Goal: Information Seeking & Learning: Find specific page/section

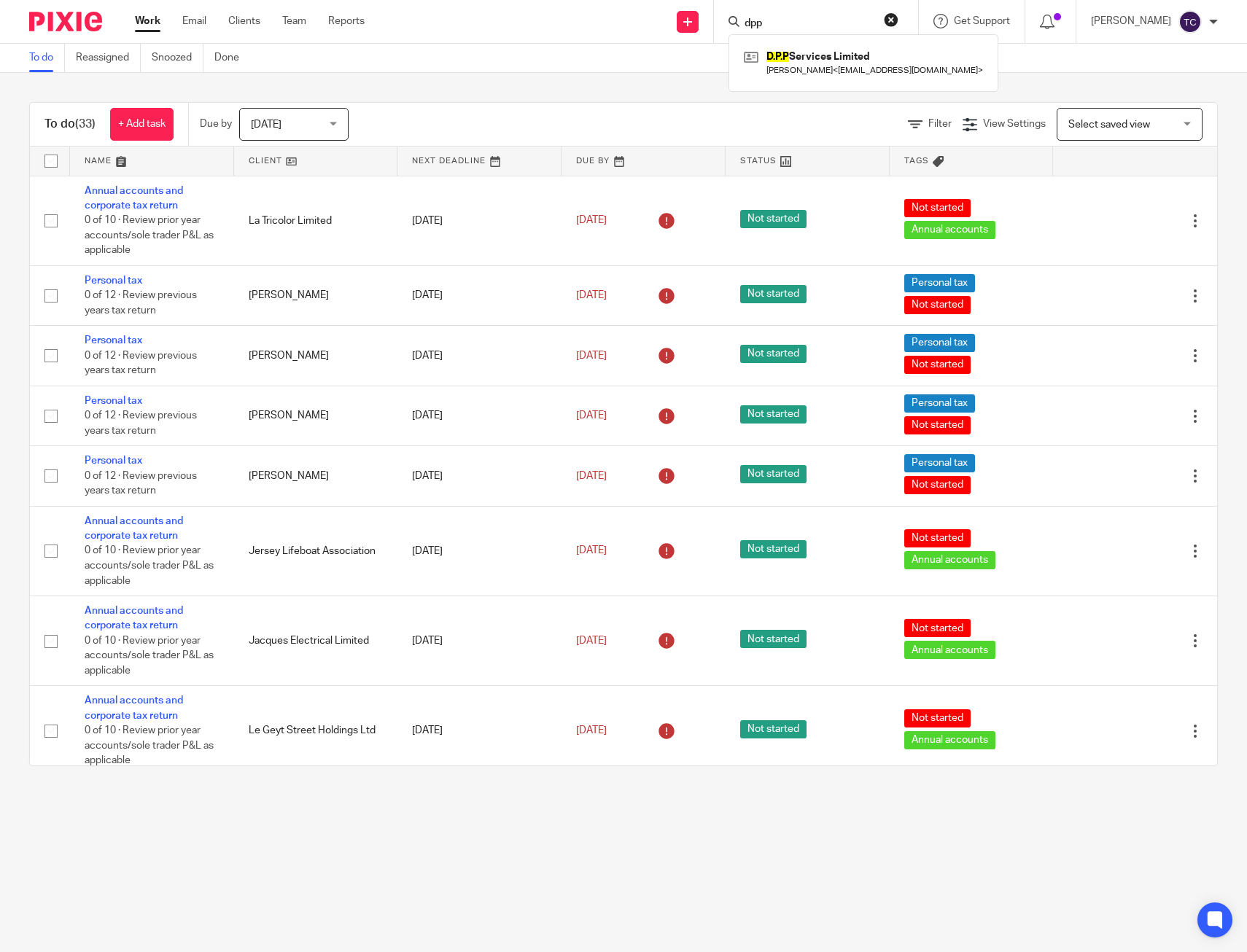
type input "dpp"
click at [847, 90] on div "D.P.P Services Limited [PERSON_NAME] < [EMAIL_ADDRESS][DOMAIN_NAME] >" at bounding box center [863, 62] width 270 height 57
click at [832, 68] on link at bounding box center [863, 62] width 247 height 33
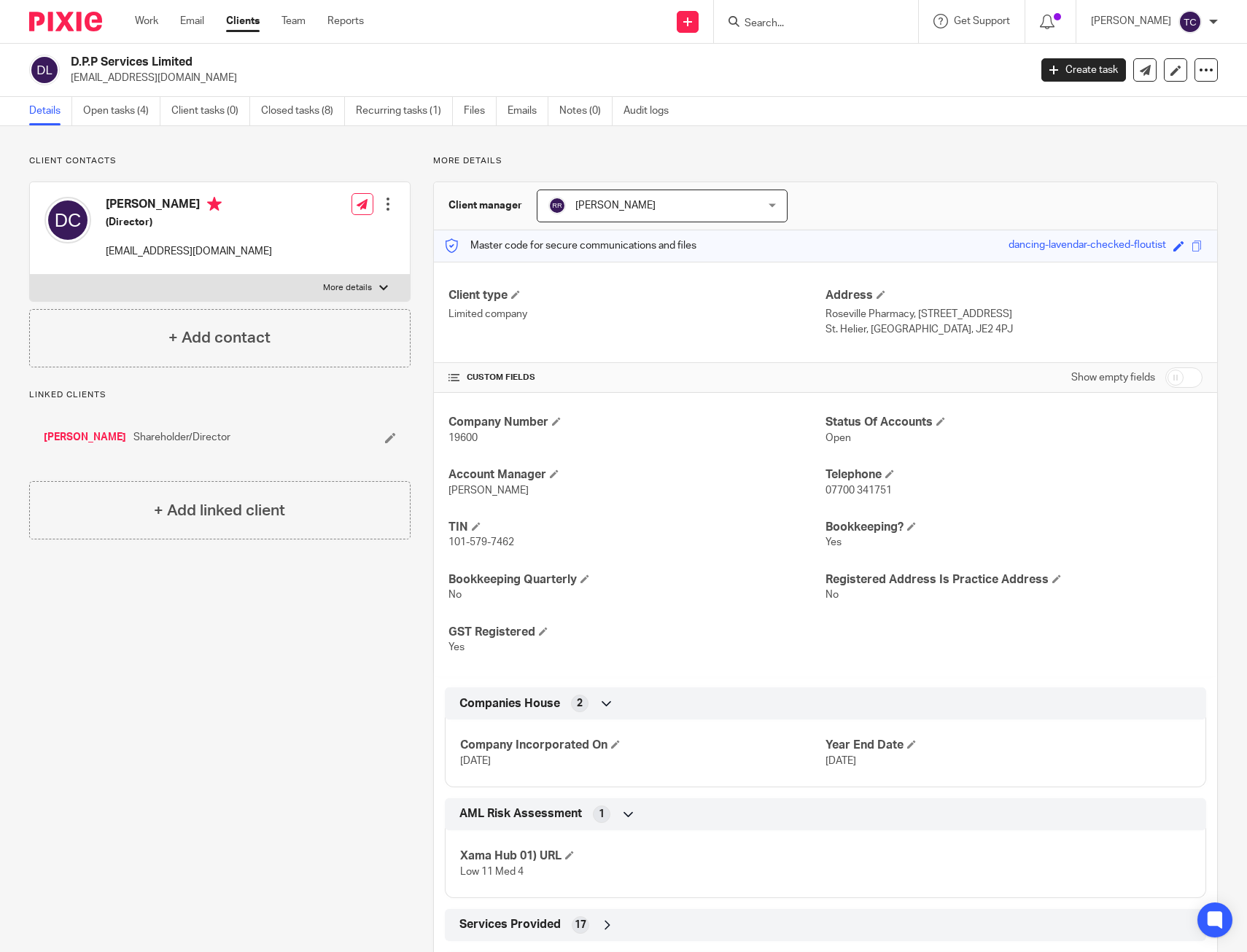
click at [865, 180] on div "More details Client manager Richard Ramos Richard Ramos Charlotte Nixon Greg La…" at bounding box center [814, 714] width 807 height 1118
click at [456, 62] on h2 "D.P.P Services Limited" at bounding box center [450, 62] width 759 height 15
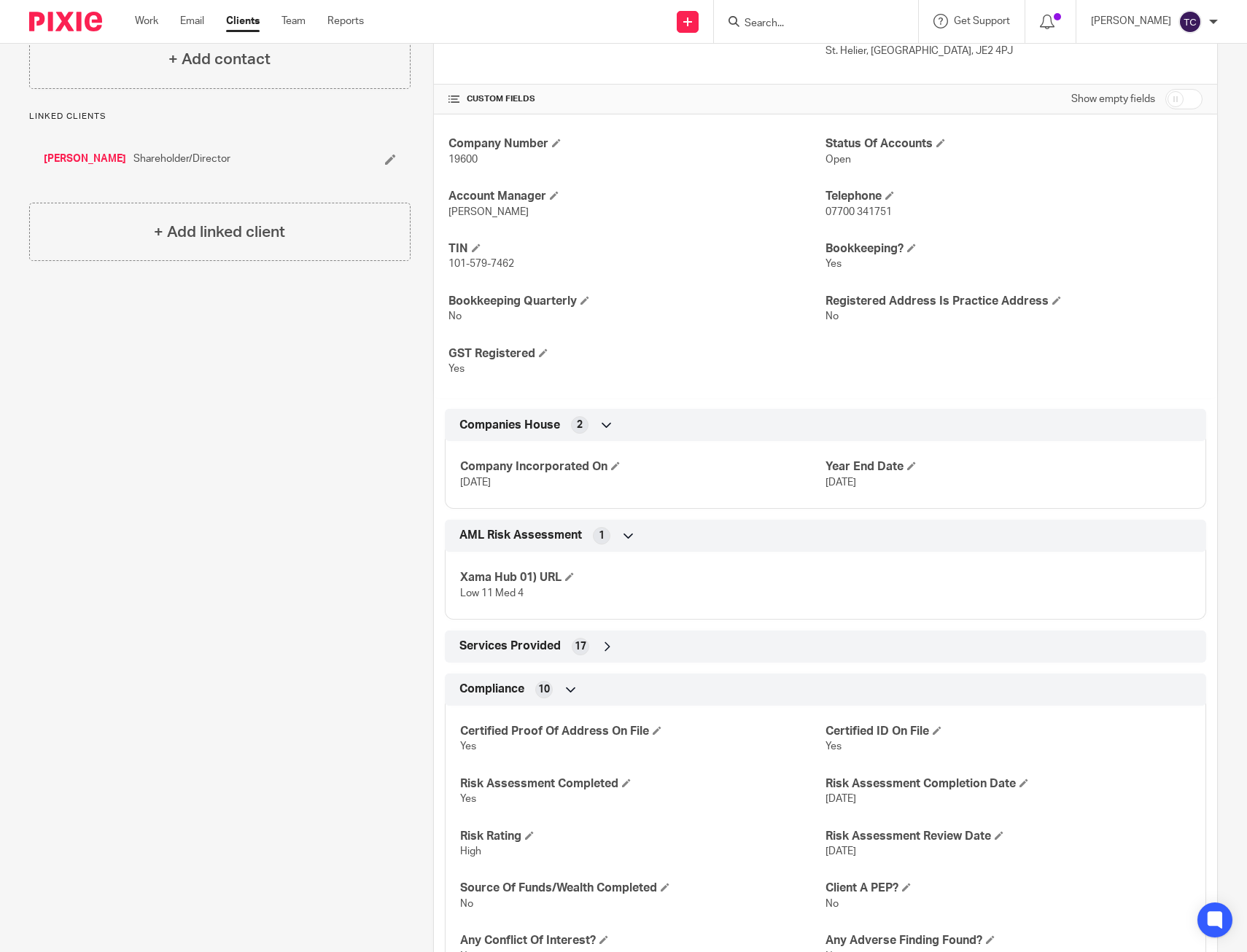
scroll to position [350, 0]
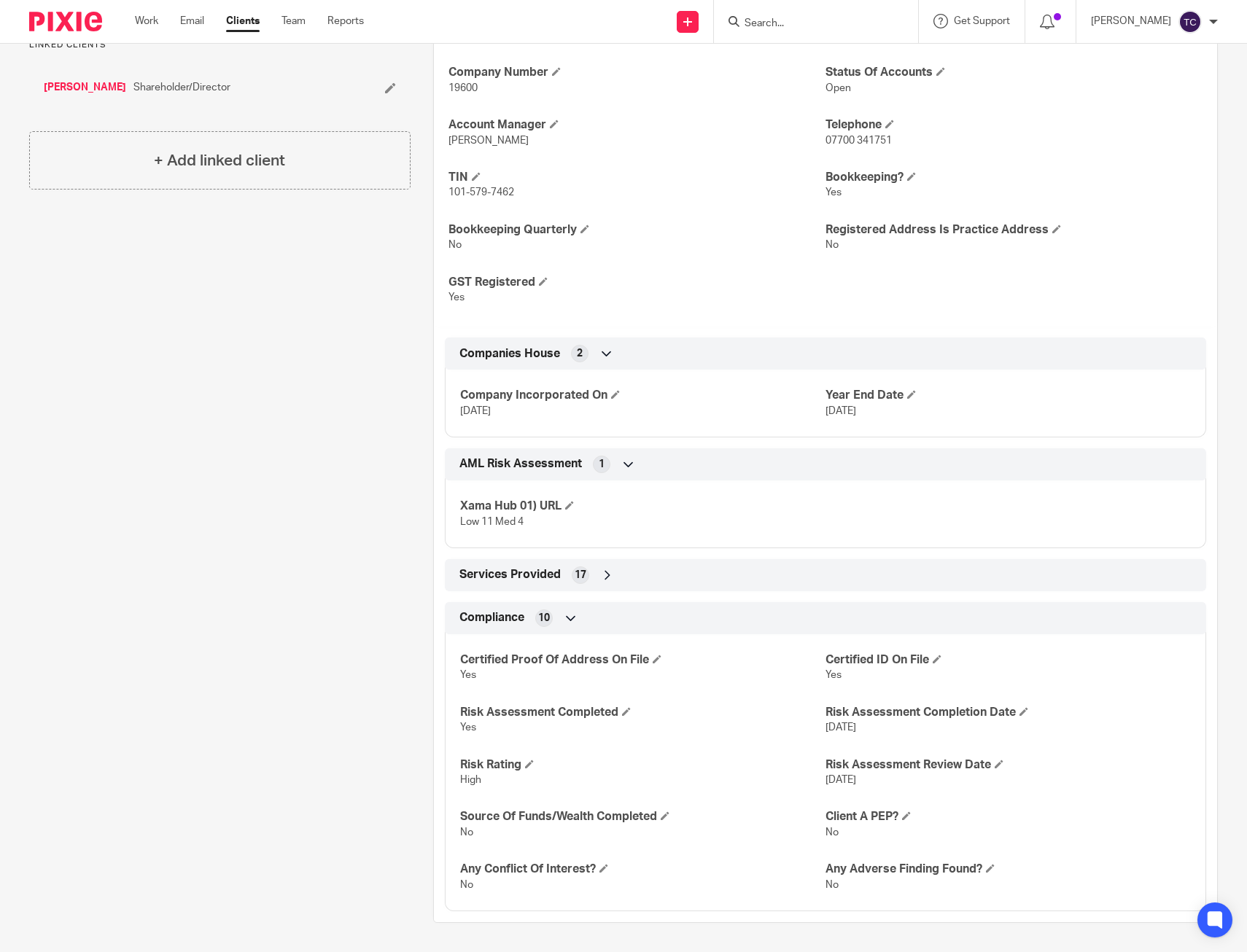
click at [809, 27] on input "Search" at bounding box center [809, 24] width 131 height 13
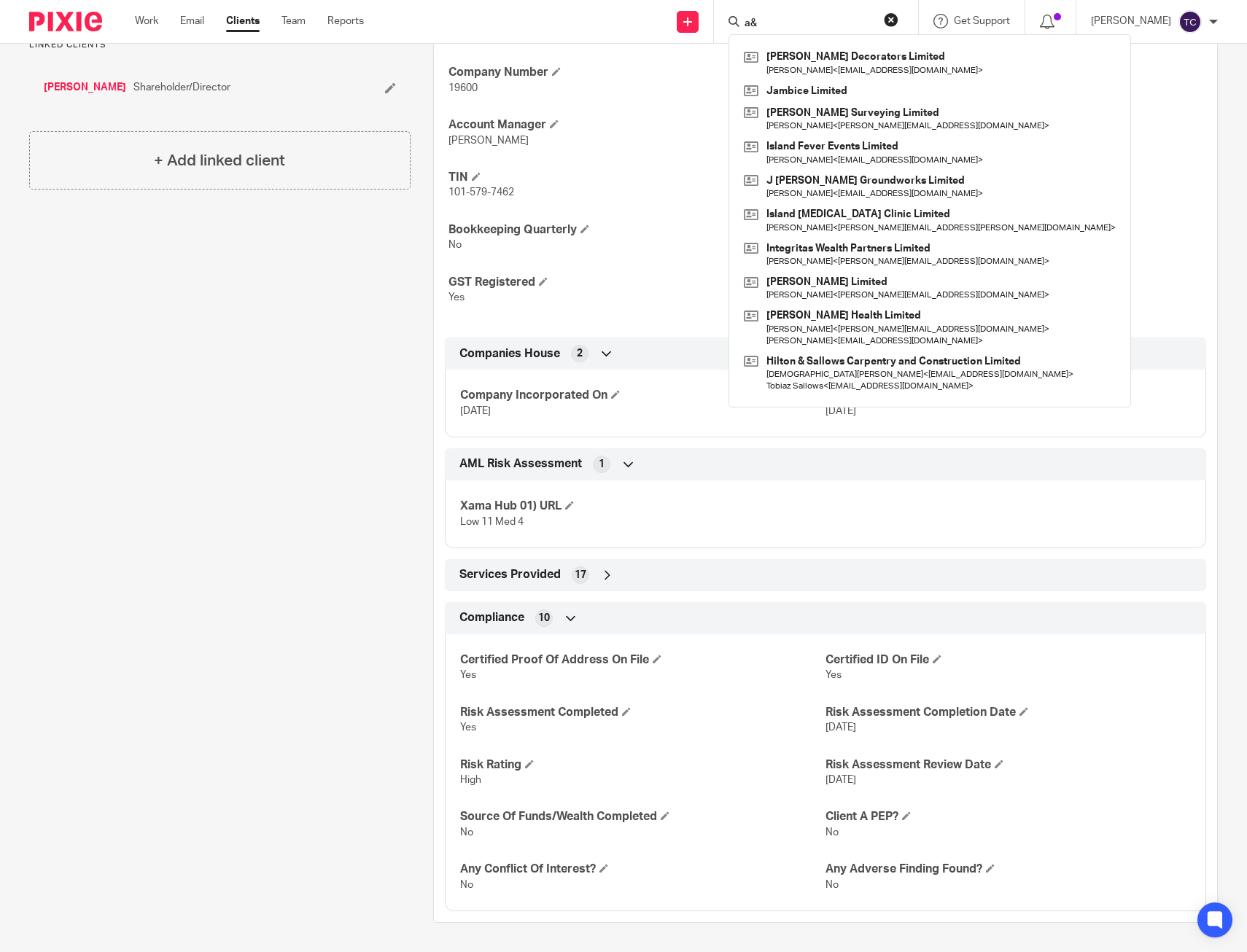
type input "a"
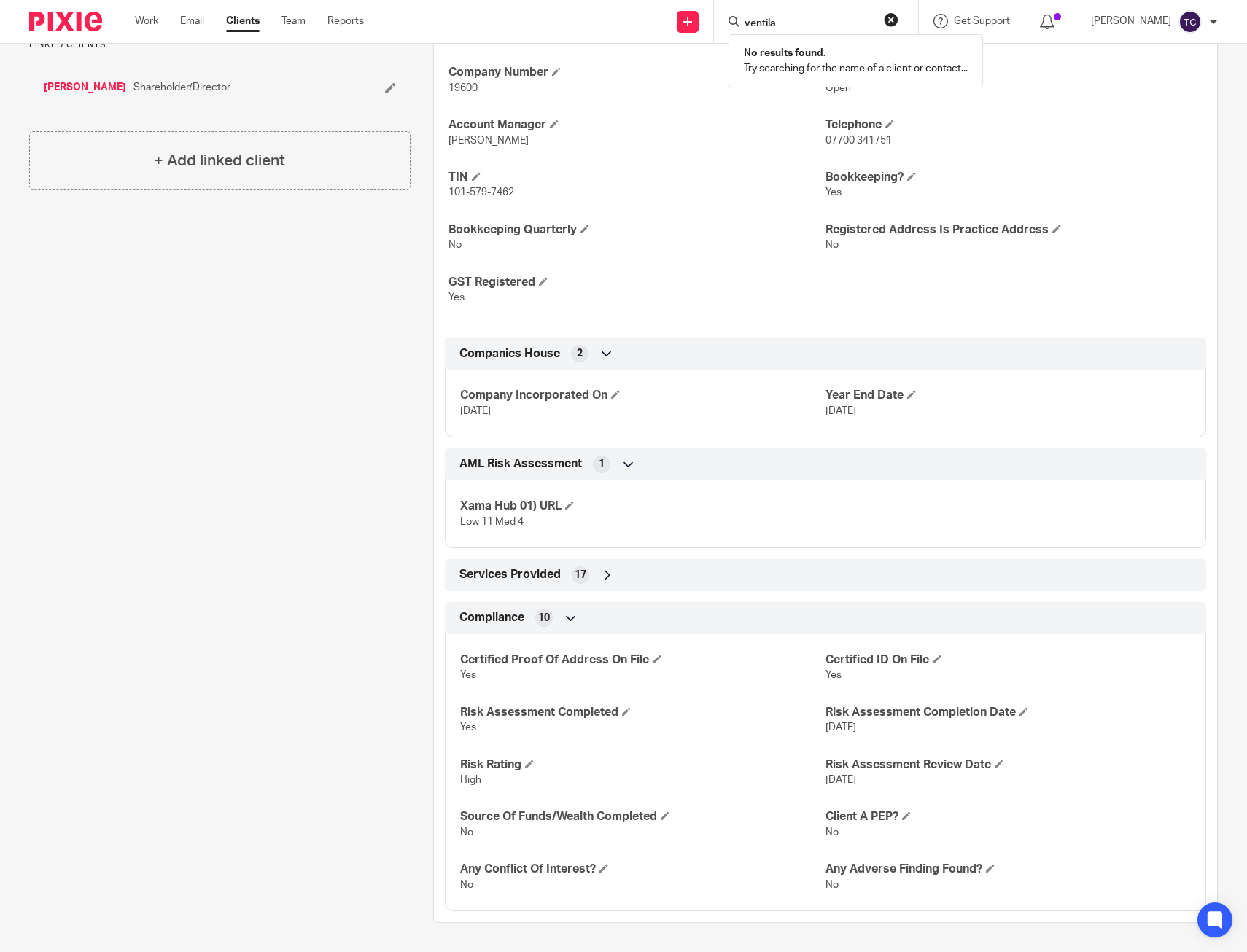
type input "ventilat"
click at [816, 23] on input "Search" at bounding box center [809, 24] width 131 height 13
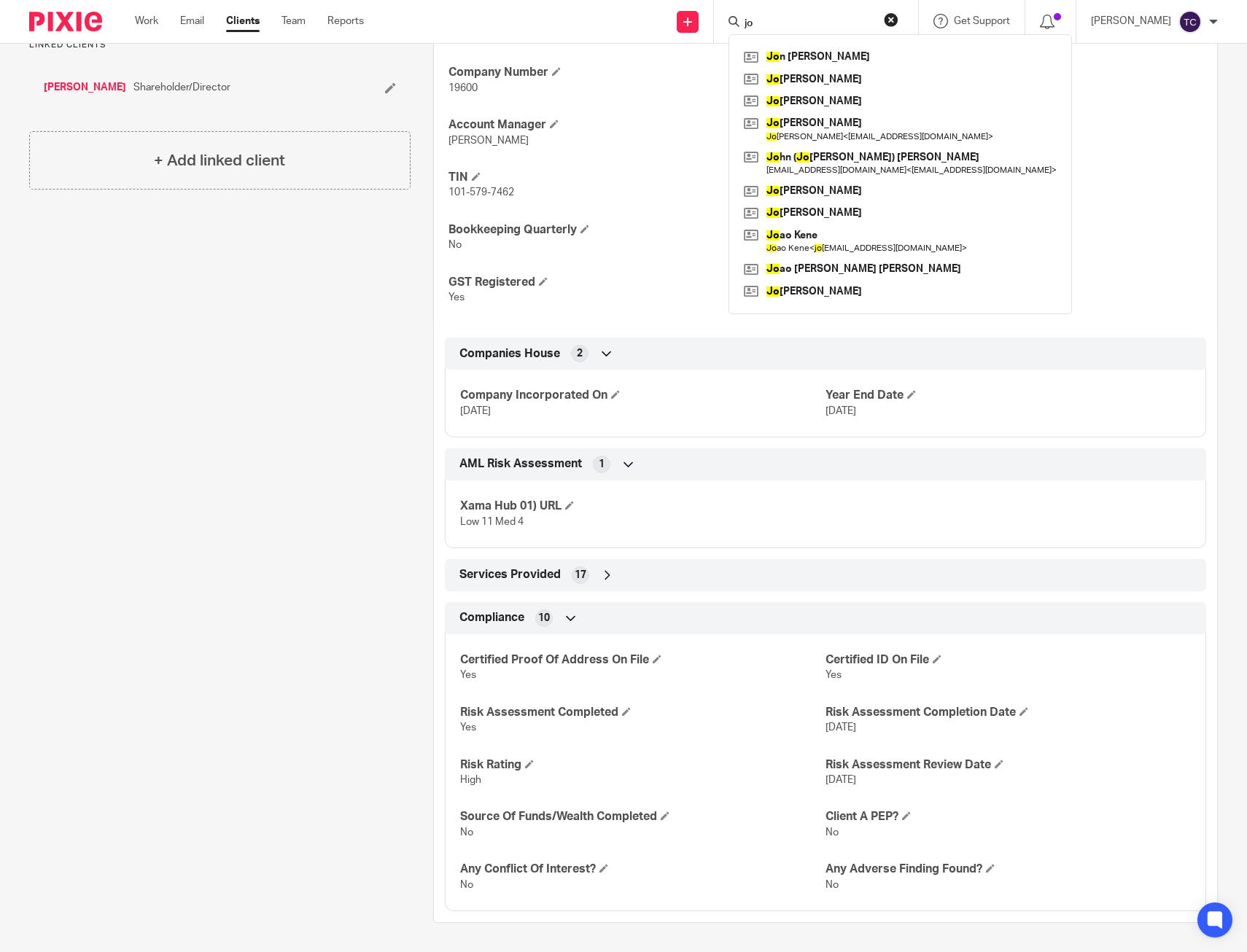
type input "j"
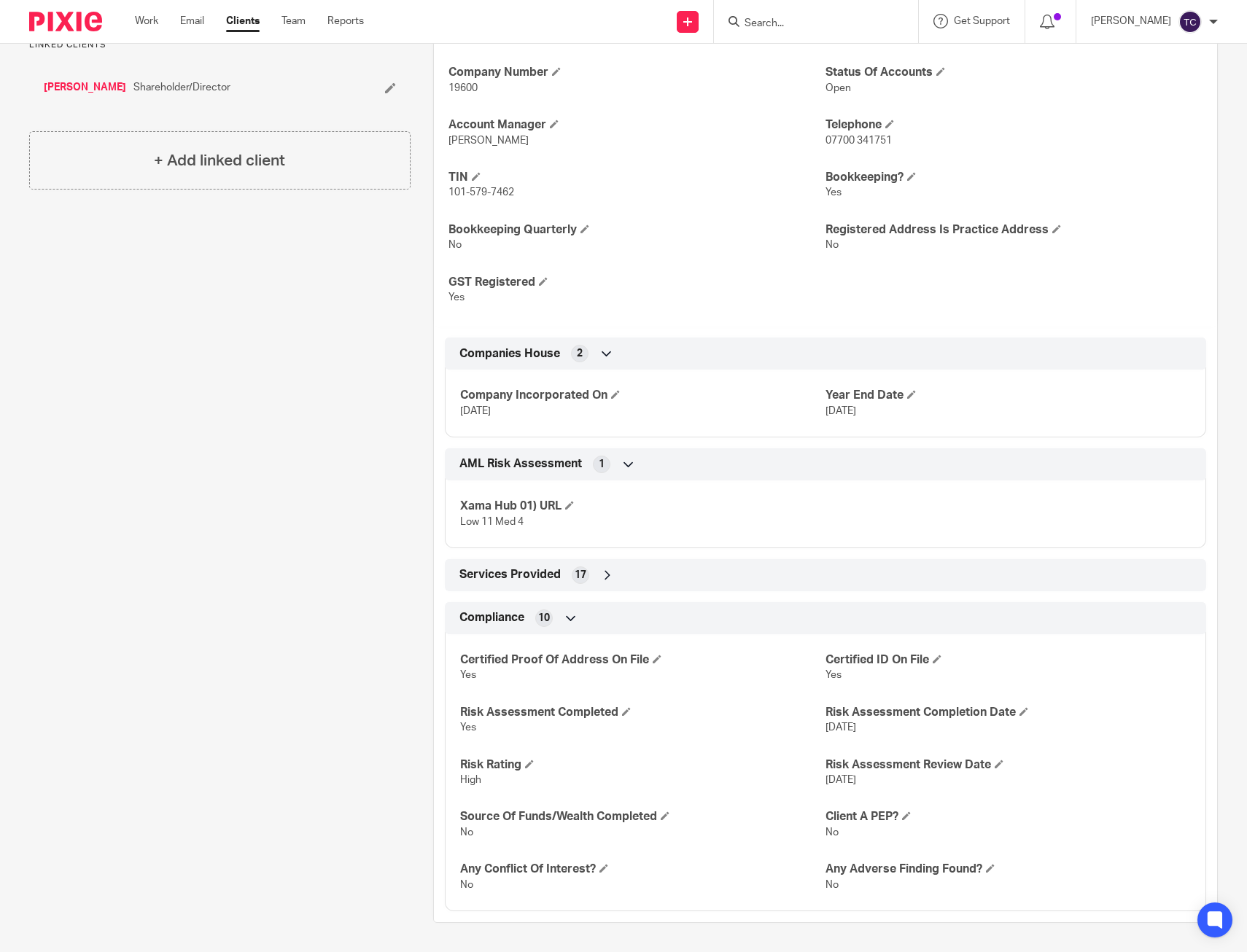
type input "d"
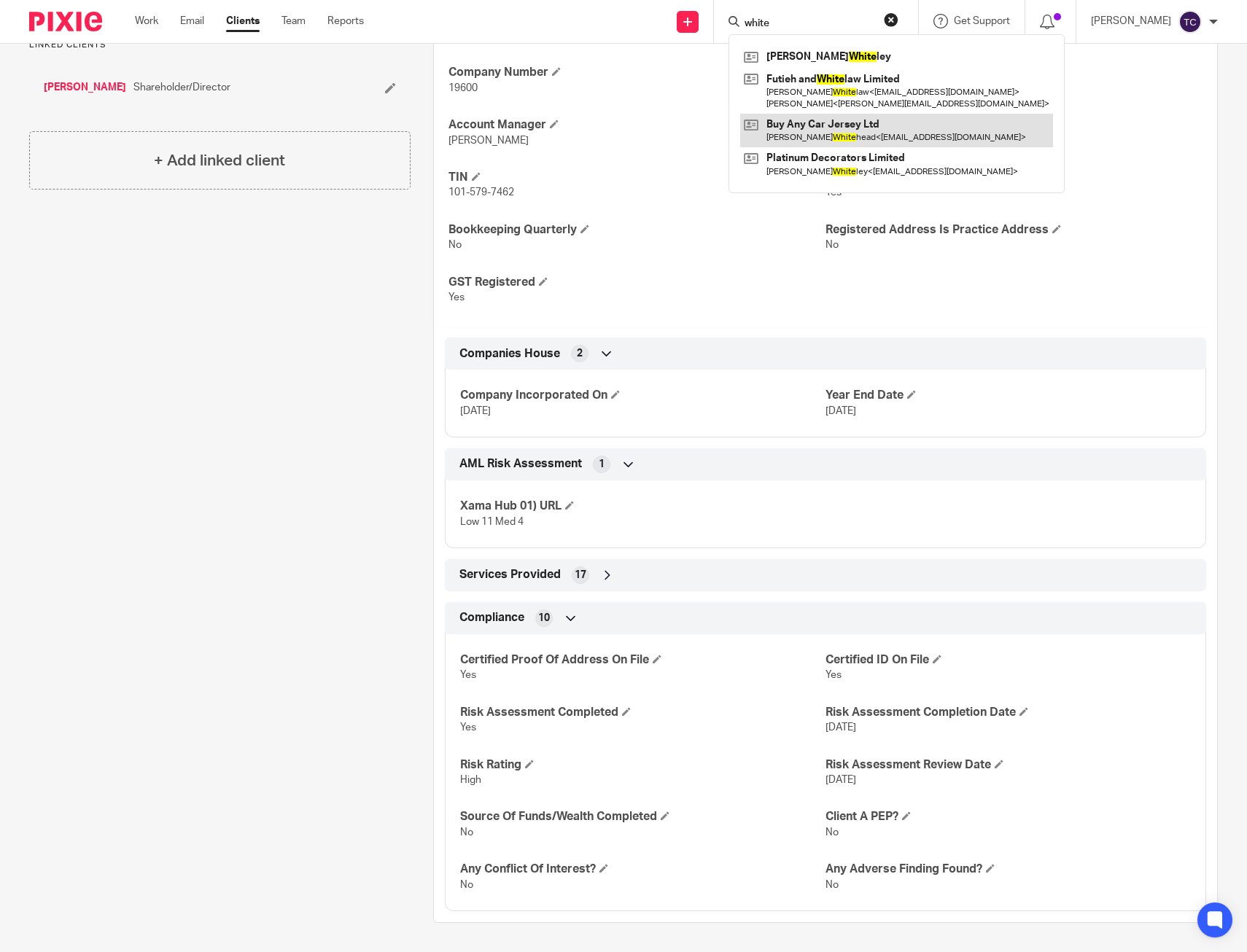
type input "white"
click at [873, 115] on link at bounding box center [897, 130] width 313 height 33
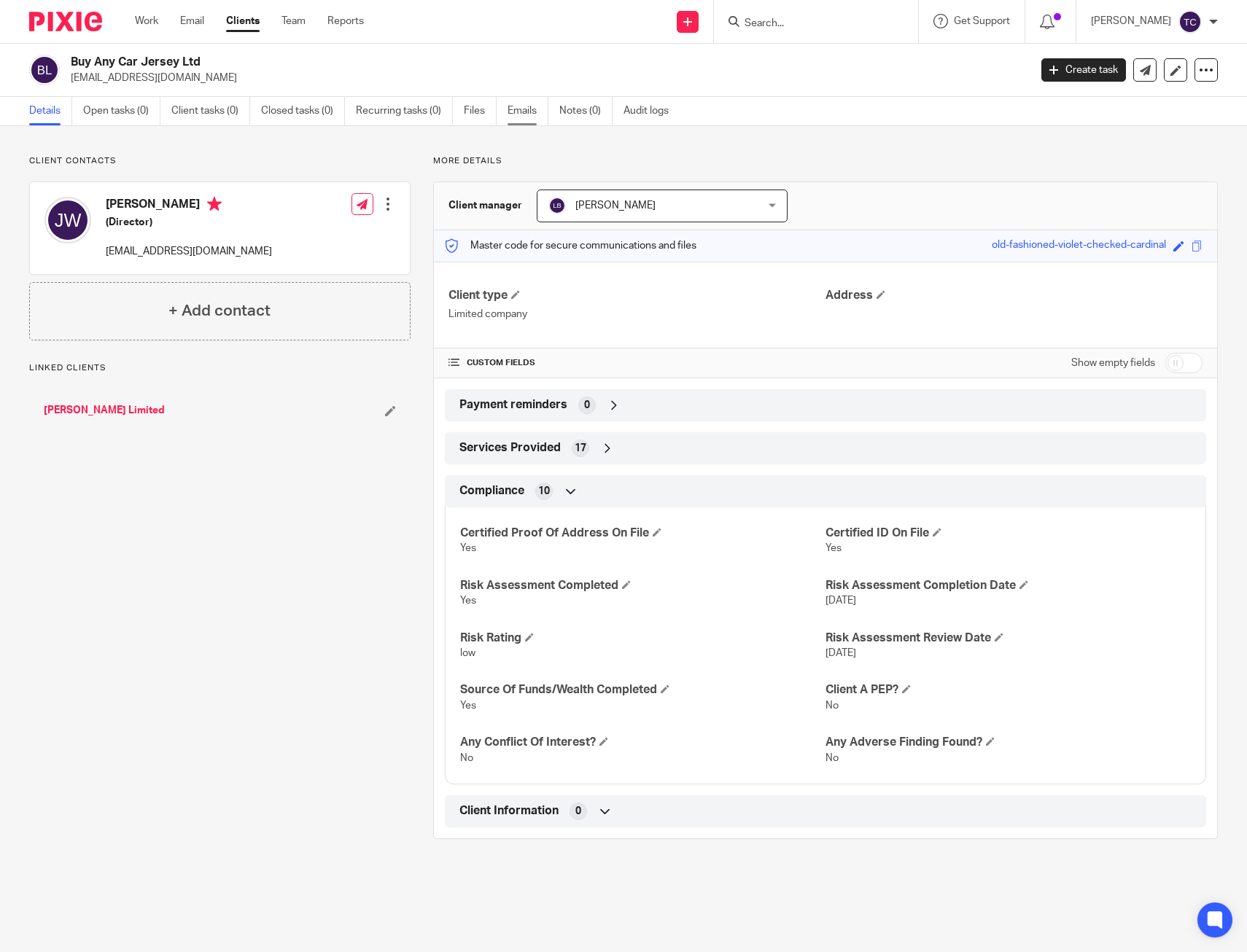
click at [535, 112] on link "Emails" at bounding box center [527, 111] width 41 height 28
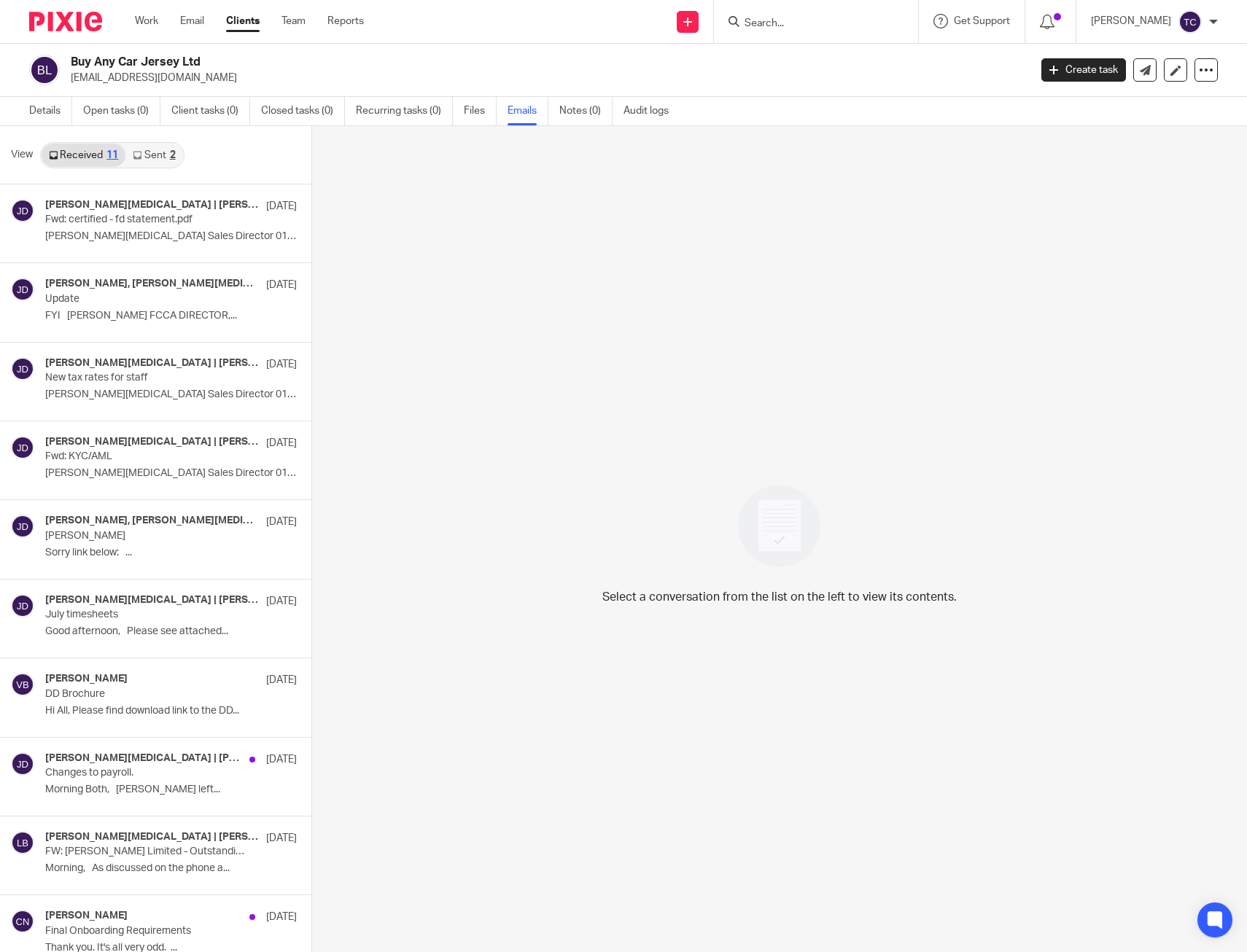
click at [154, 160] on link "Sent 2" at bounding box center [154, 155] width 57 height 23
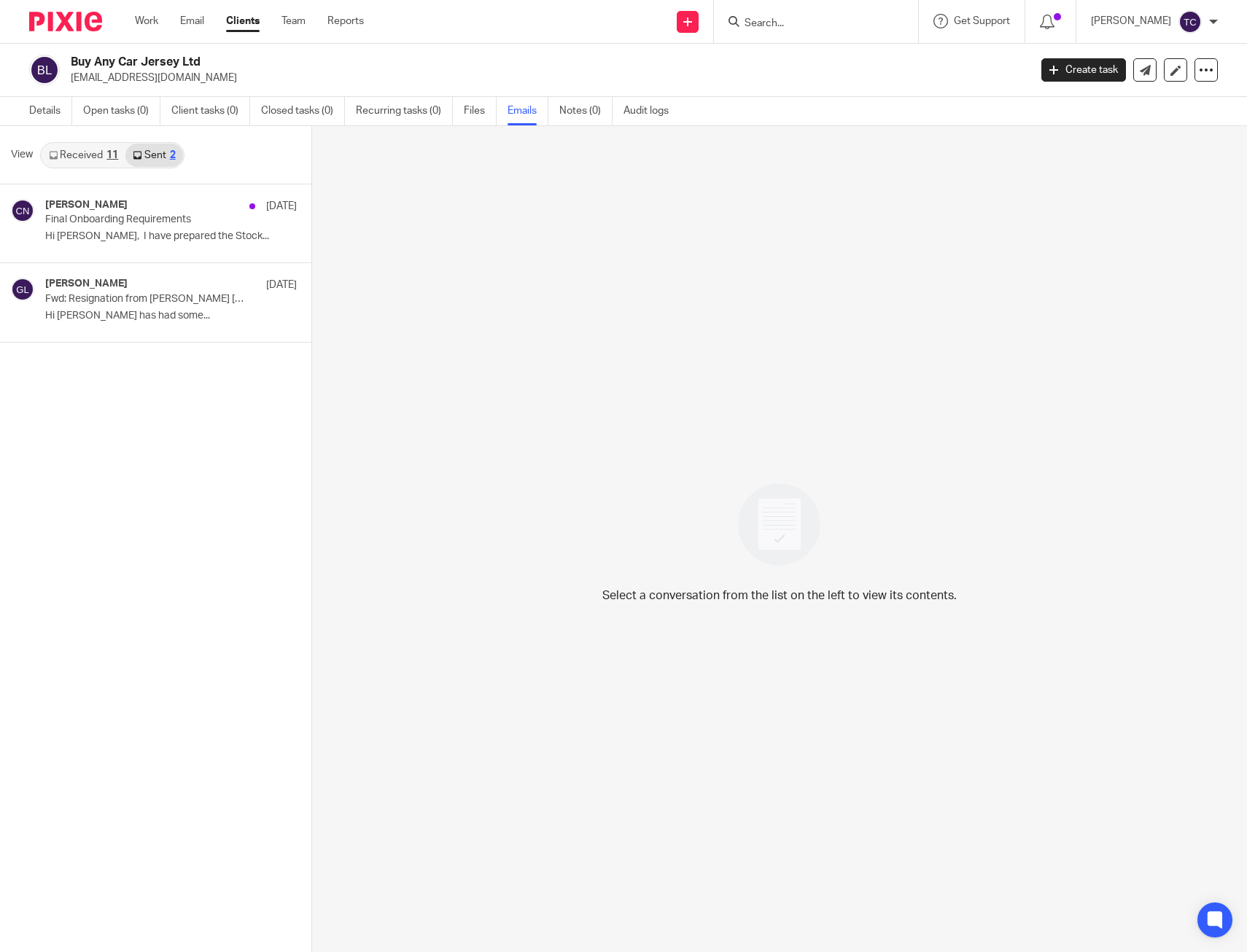
click at [104, 159] on link "Received 11" at bounding box center [83, 155] width 84 height 23
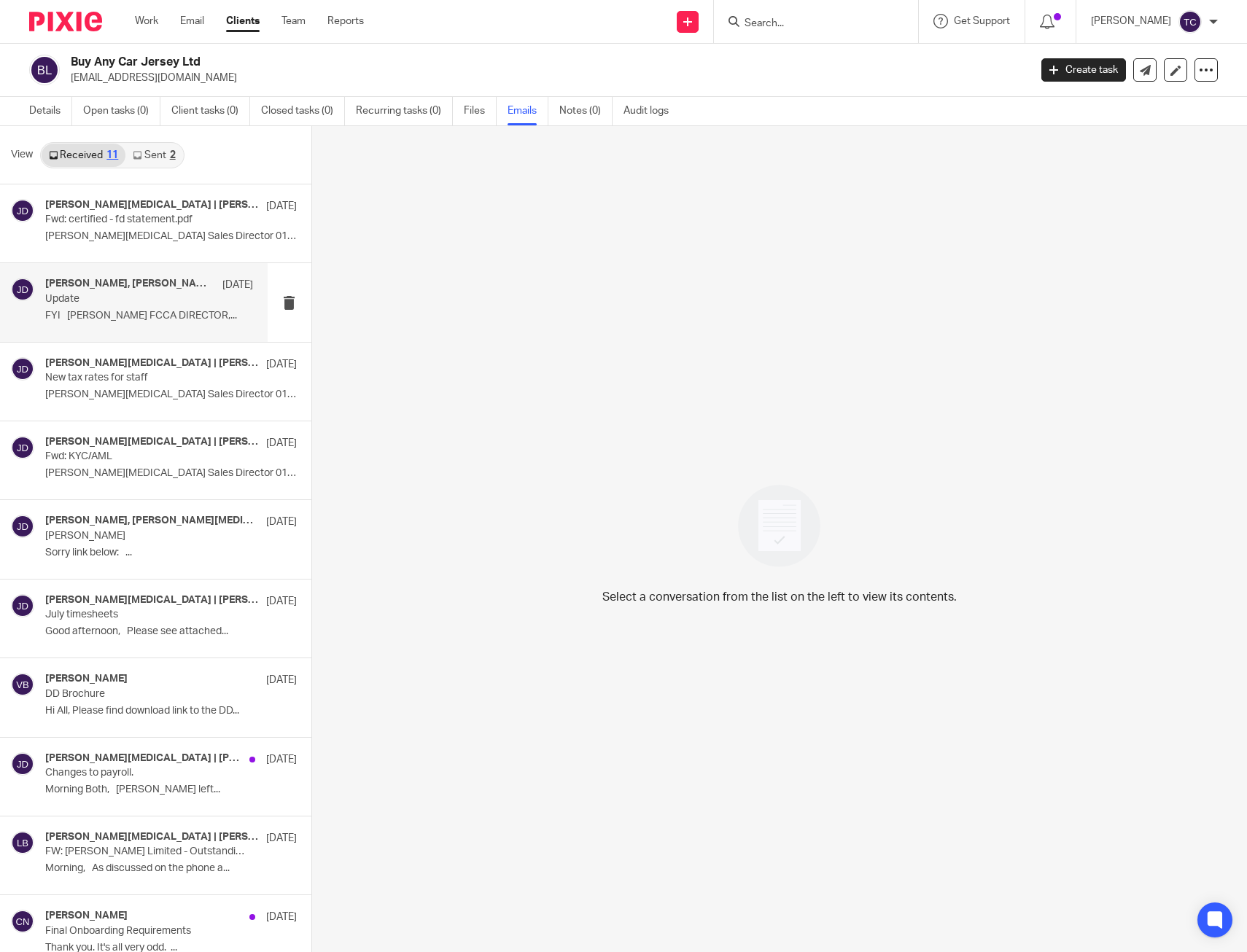
click at [154, 299] on p "Update" at bounding box center [128, 299] width 166 height 12
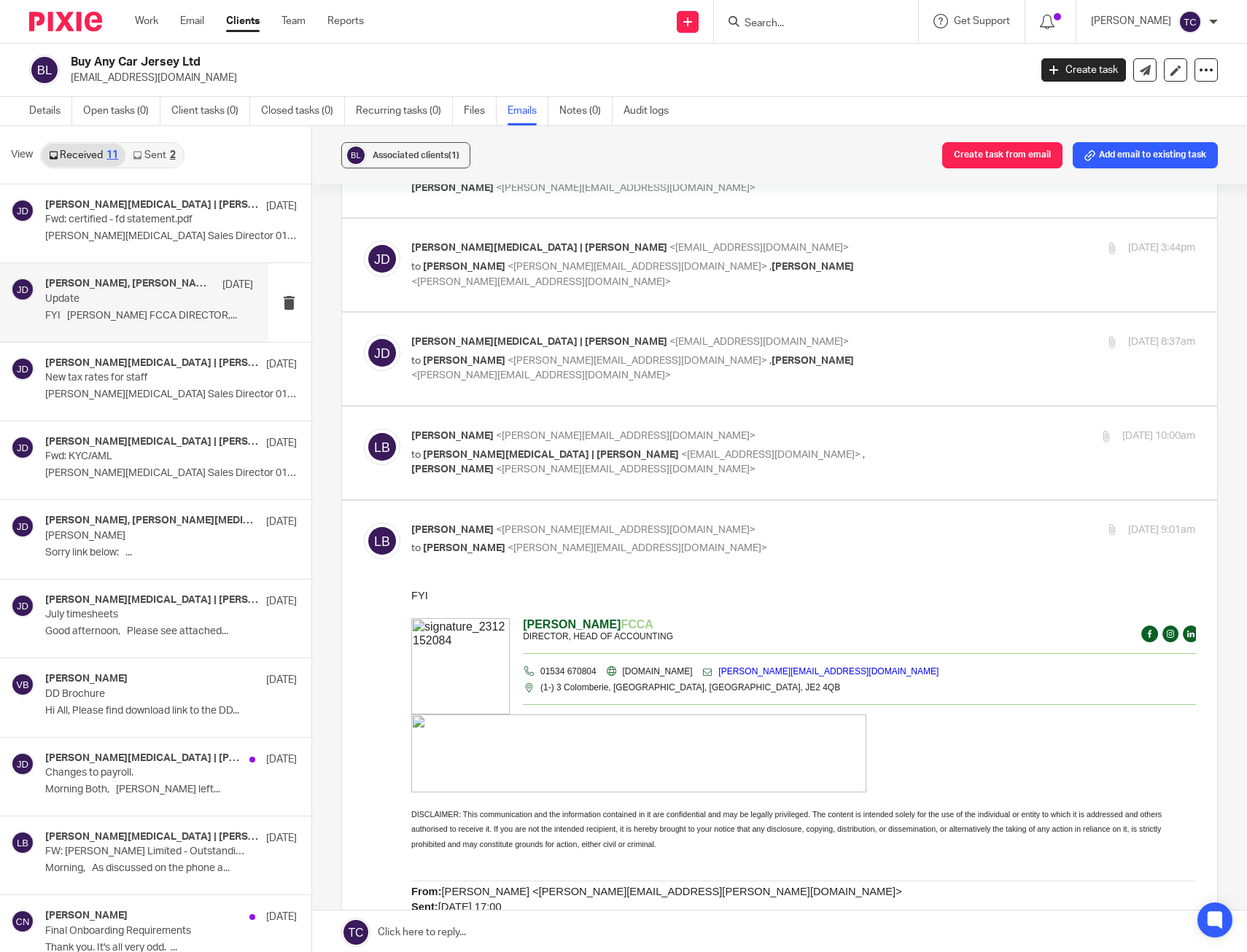
scroll to position [146, 0]
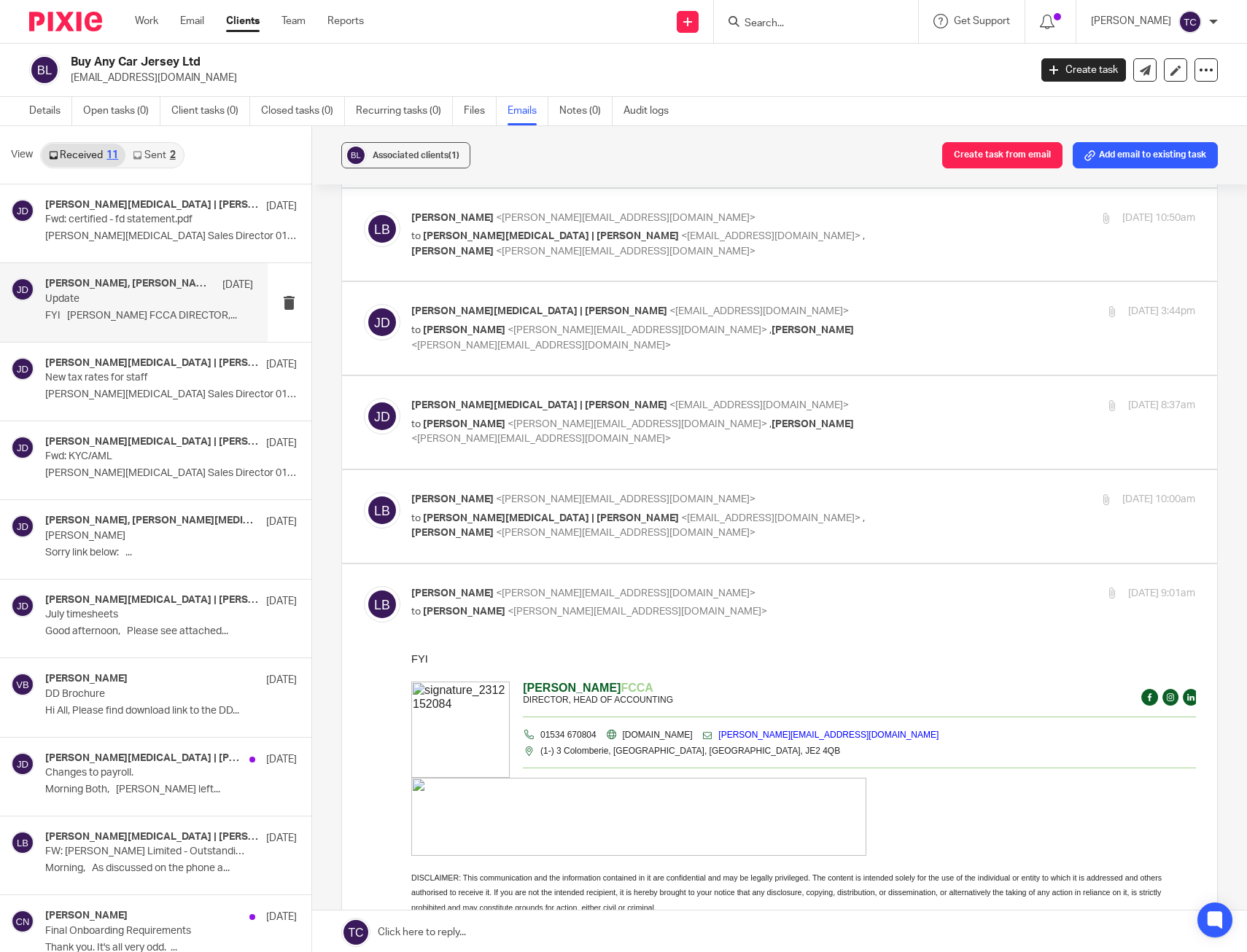
click at [951, 501] on div "[DATE] 10:00am" at bounding box center [1064, 500] width 262 height 15
checkbox input "true"
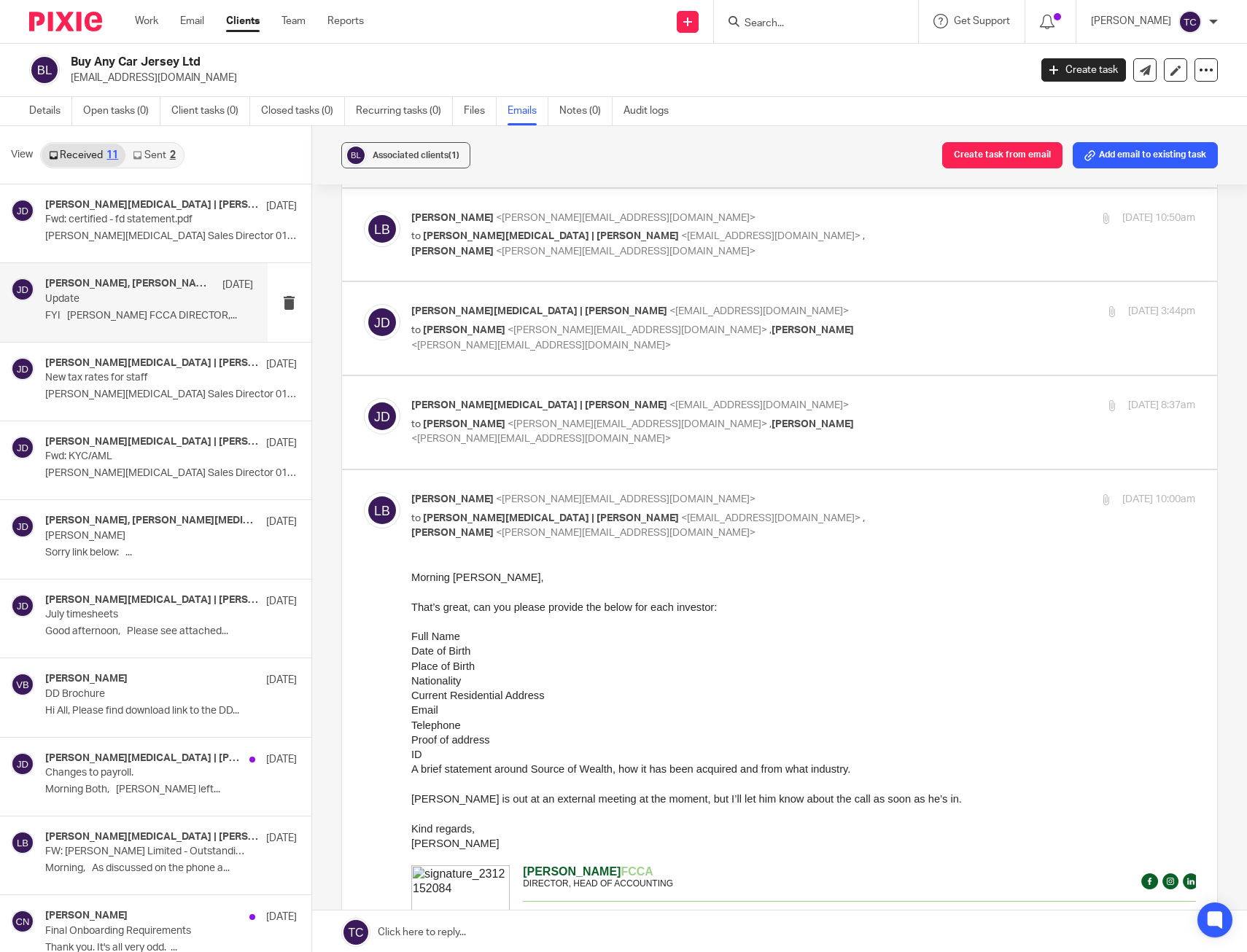
scroll to position [0, 0]
click at [934, 432] on div "[PERSON_NAME][MEDICAL_DATA] | [PERSON_NAME] <[EMAIL_ADDRESS][DOMAIN_NAME]> to […" at bounding box center [803, 422] width 785 height 49
checkbox input "true"
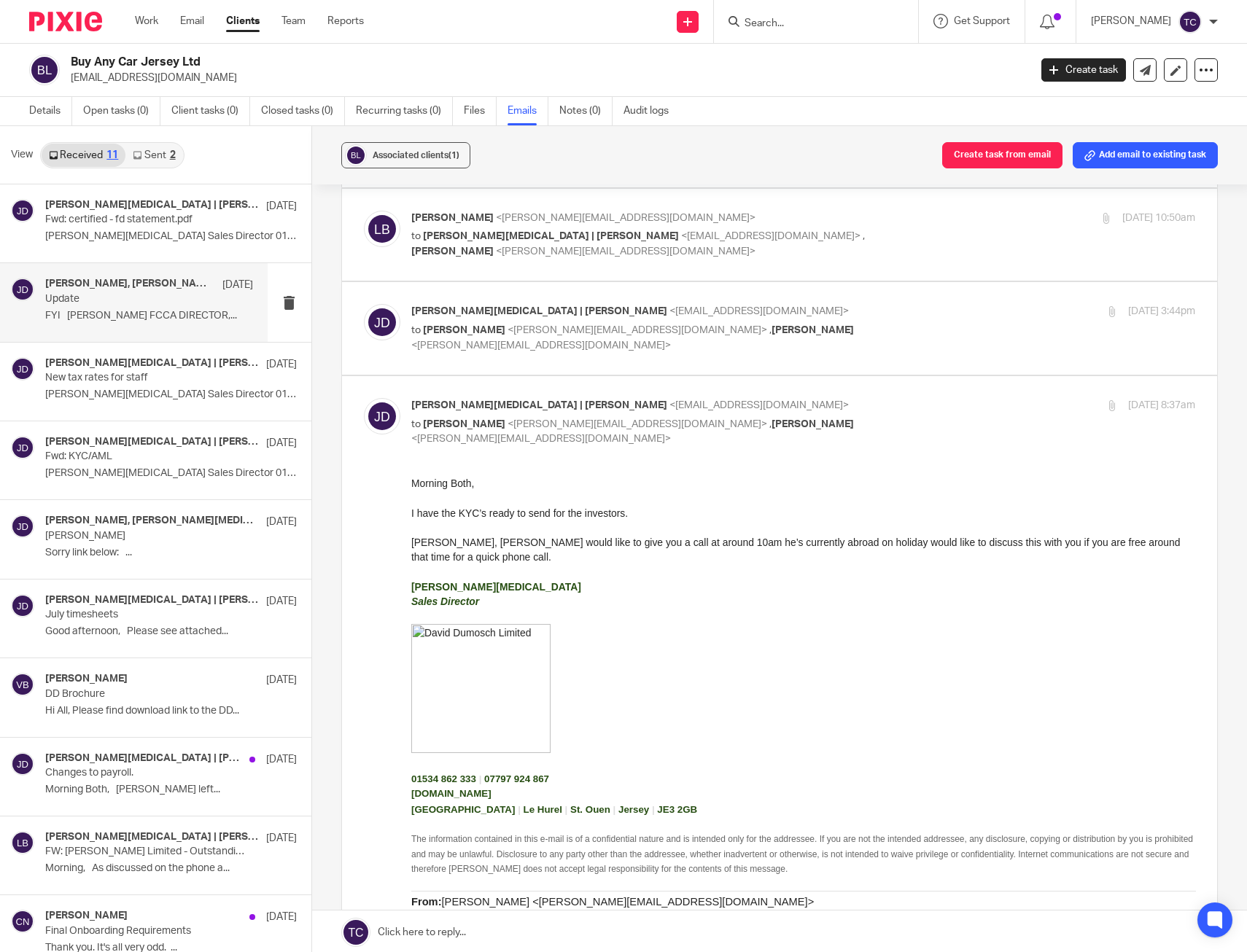
click at [938, 344] on div "[PERSON_NAME][MEDICAL_DATA] | [PERSON_NAME] <[EMAIL_ADDRESS][DOMAIN_NAME]> to […" at bounding box center [780, 328] width 832 height 49
click at [934, 319] on div "[DATE] 3:44pm" at bounding box center [1064, 311] width 262 height 15
checkbox input "true"
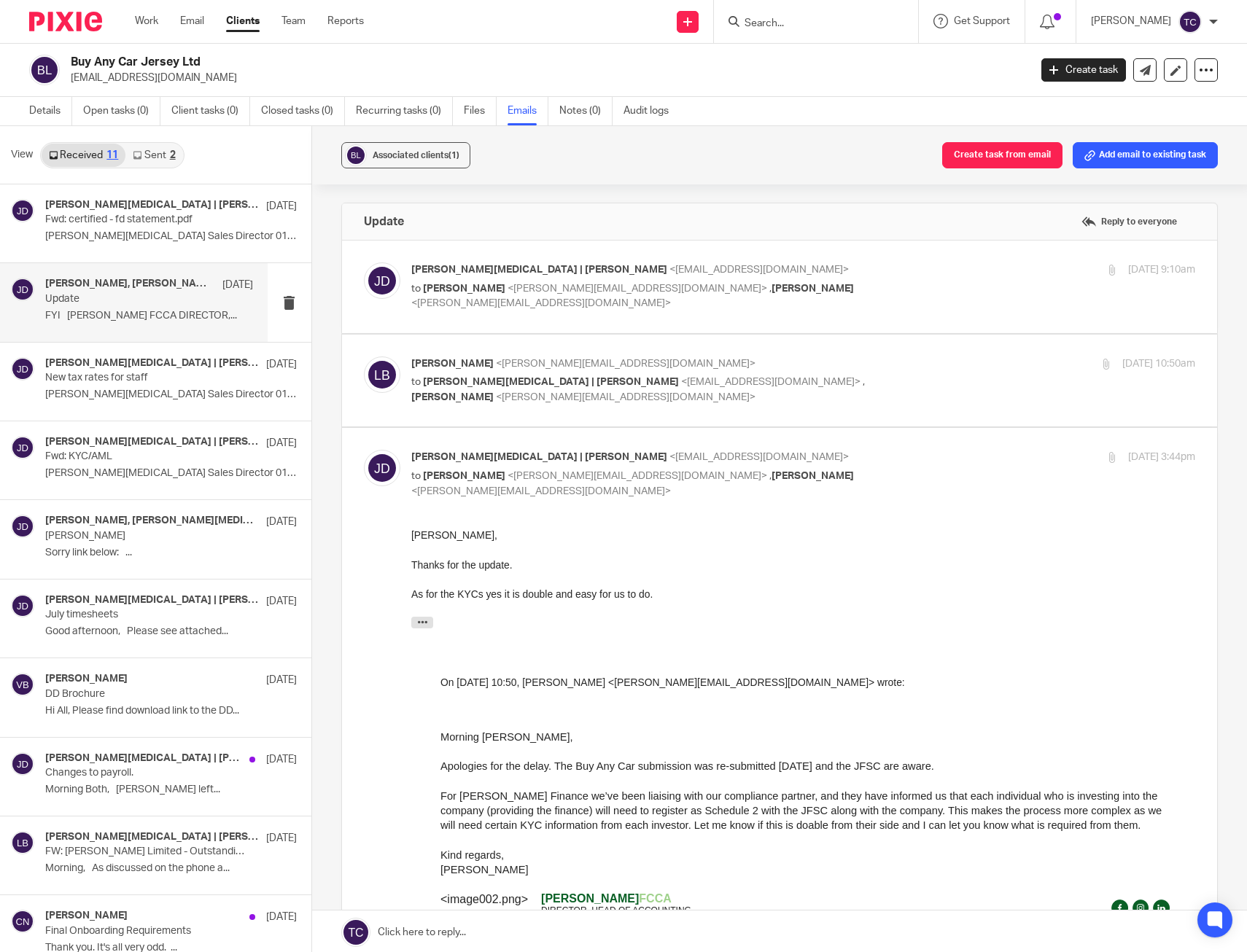
click at [939, 383] on div "[PERSON_NAME] <[PERSON_NAME][EMAIL_ADDRESS][DOMAIN_NAME]> to [PERSON_NAME][MEDI…" at bounding box center [803, 381] width 785 height 49
checkbox input "true"
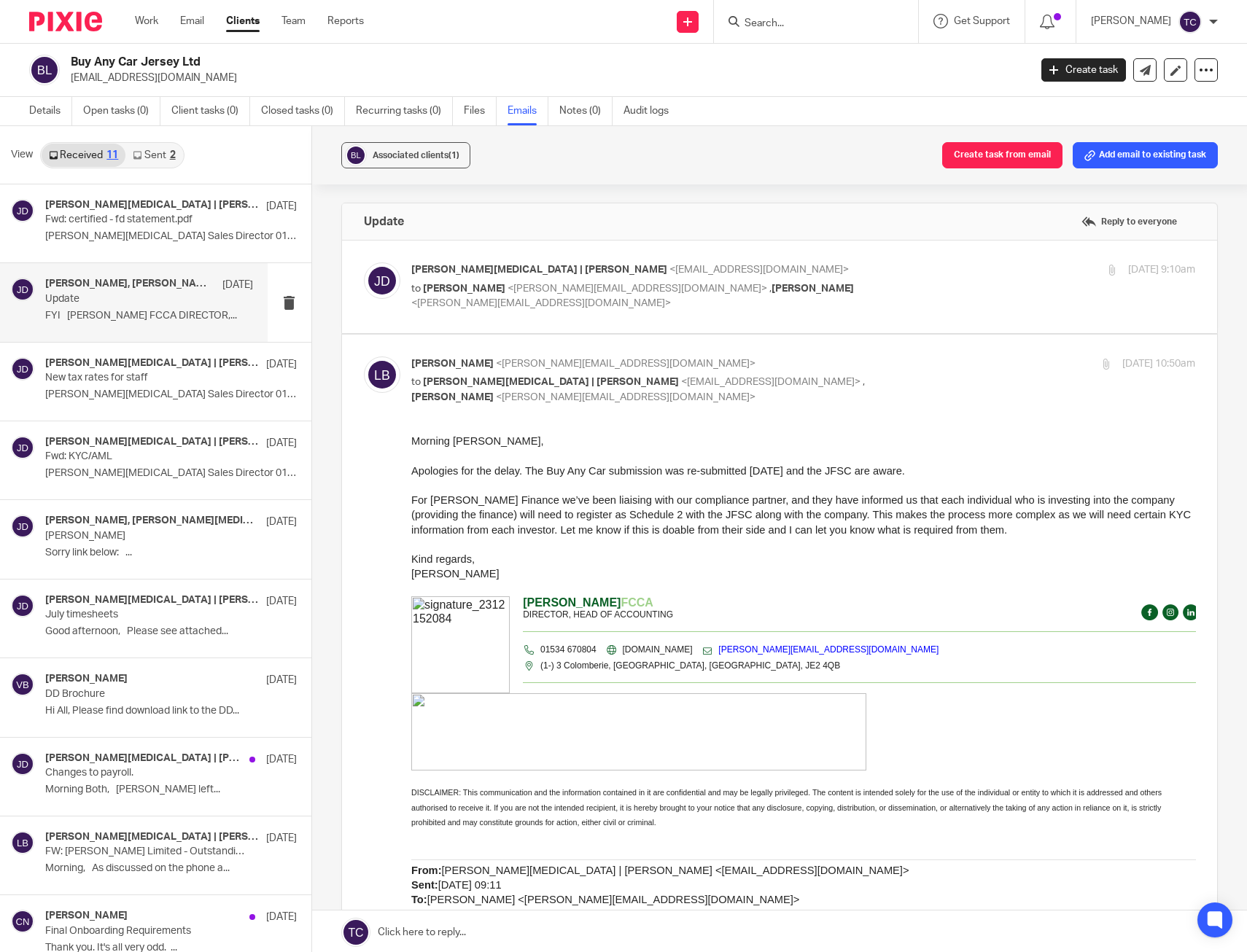
click at [902, 272] on p "[PERSON_NAME][MEDICAL_DATA] | [PERSON_NAME] <[EMAIL_ADDRESS][DOMAIN_NAME]>" at bounding box center [672, 270] width 523 height 15
checkbox input "true"
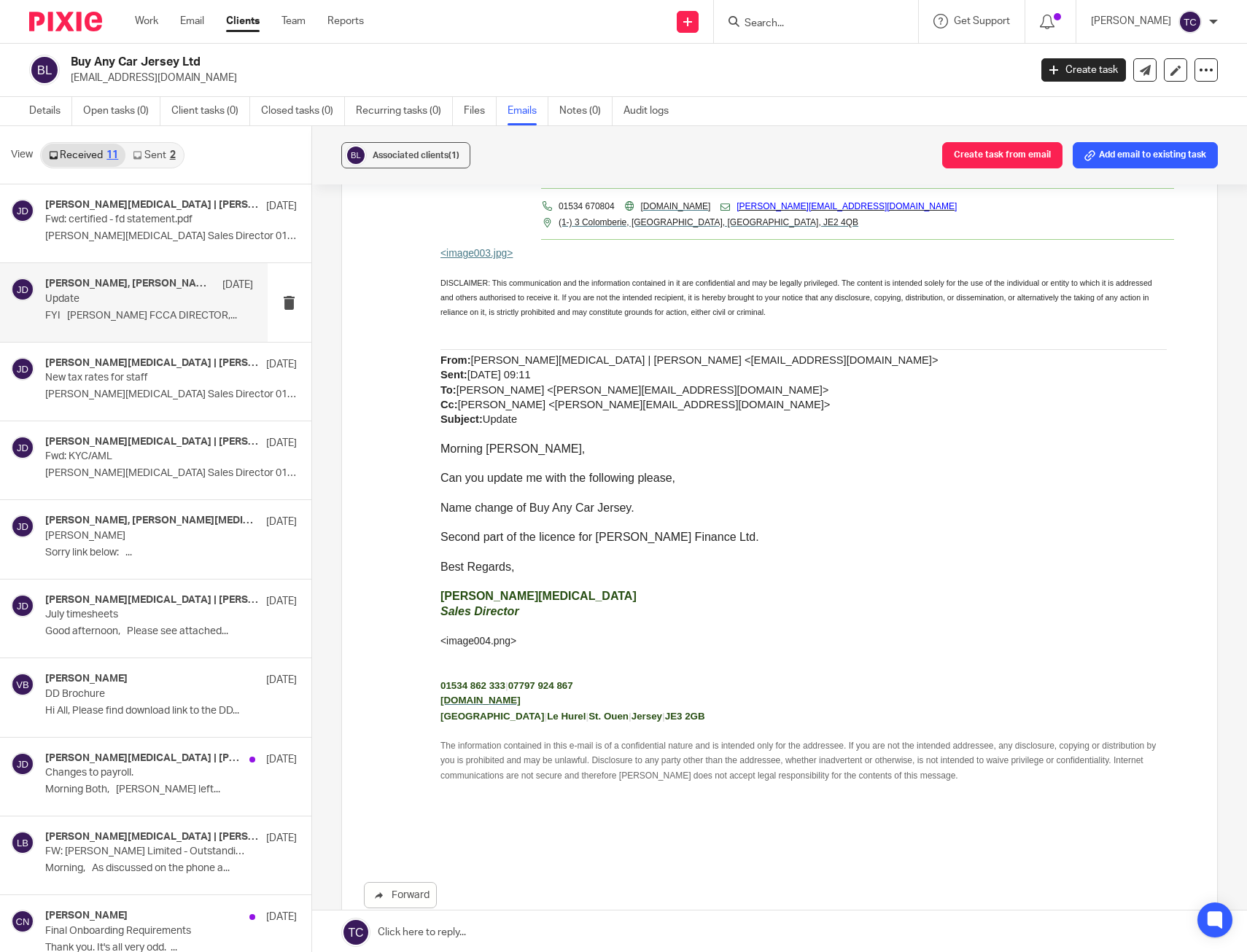
scroll to position [2551, 0]
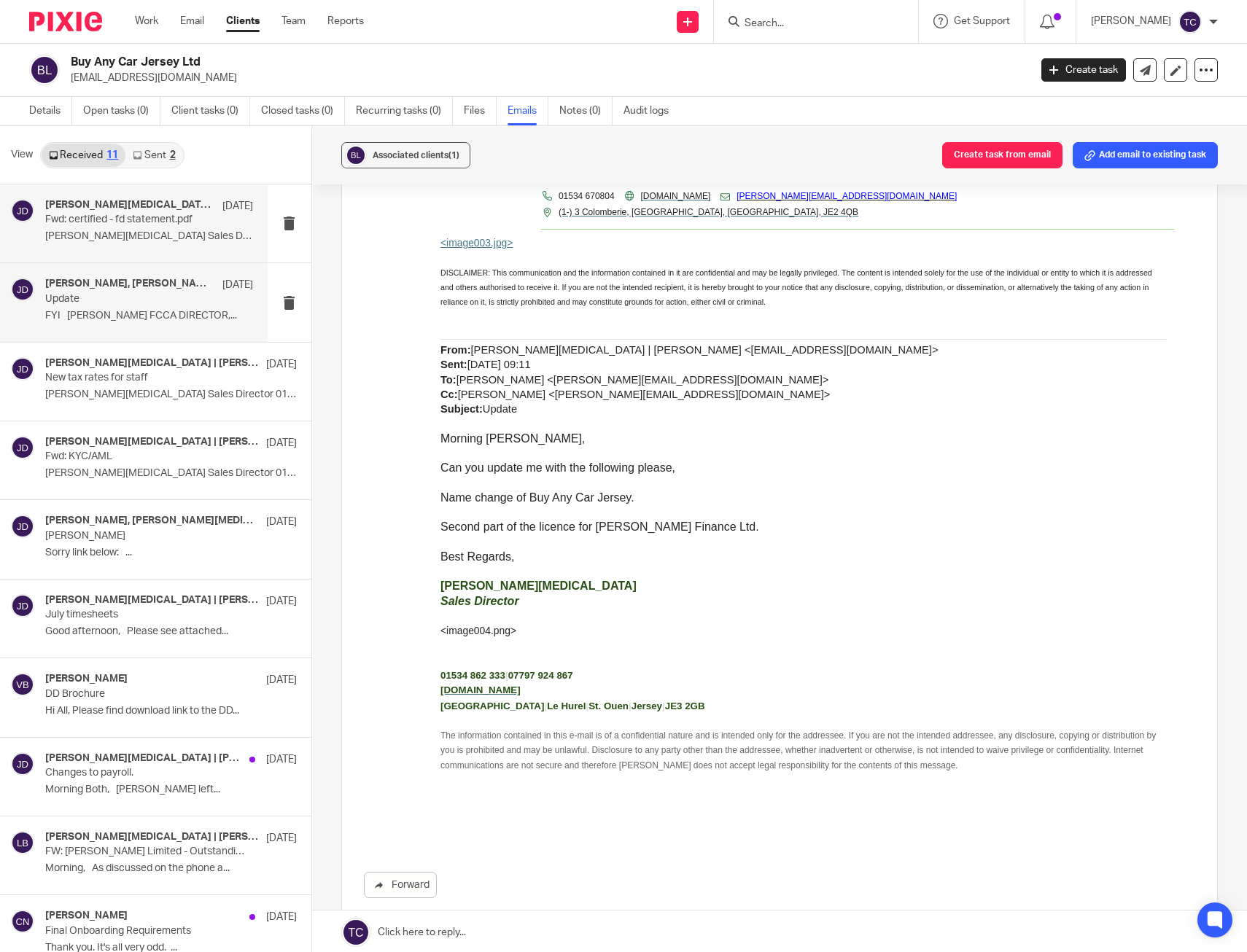
click at [94, 215] on p "Fwd: certified - fd statement.pdf" at bounding box center [128, 219] width 166 height 12
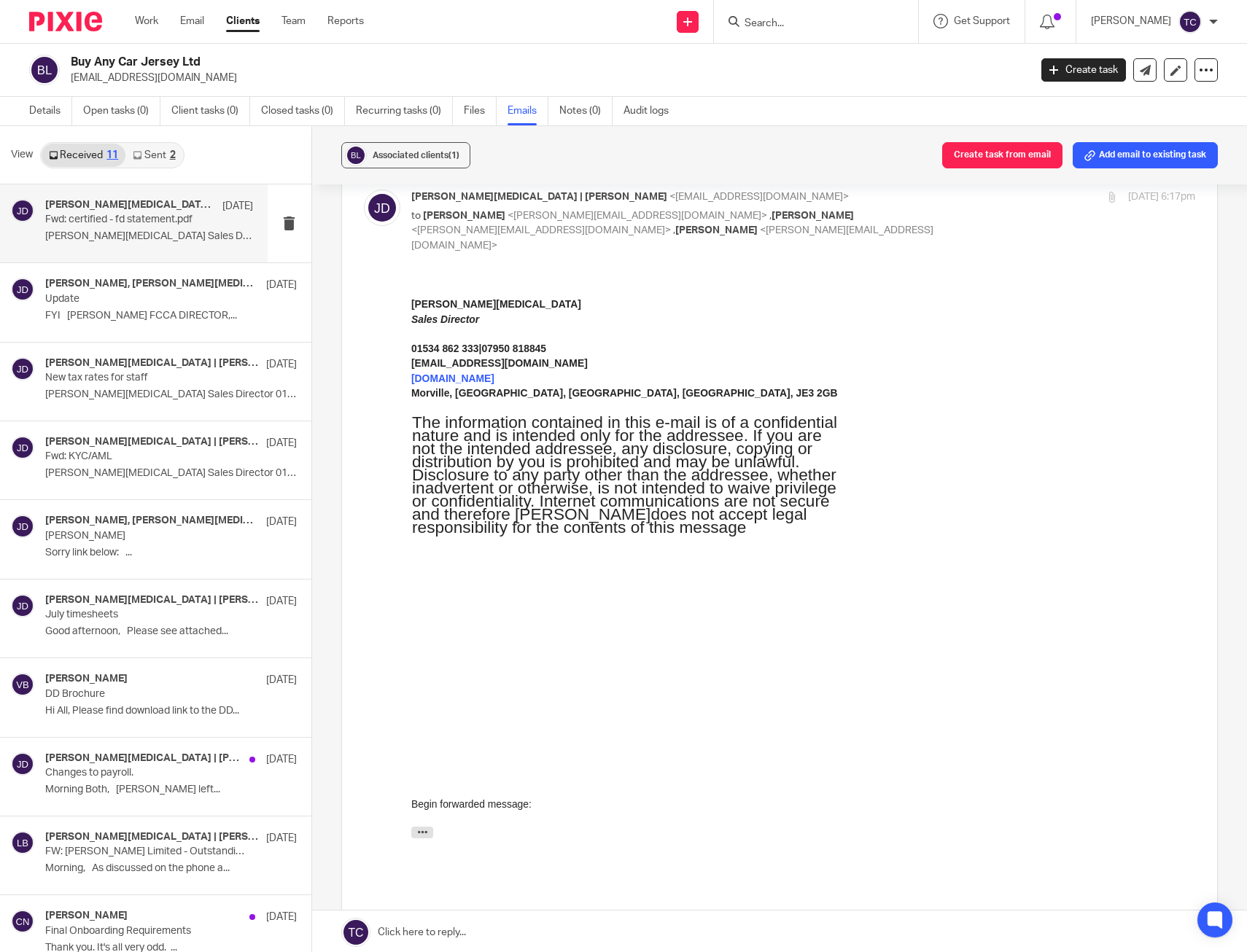
scroll to position [0, 0]
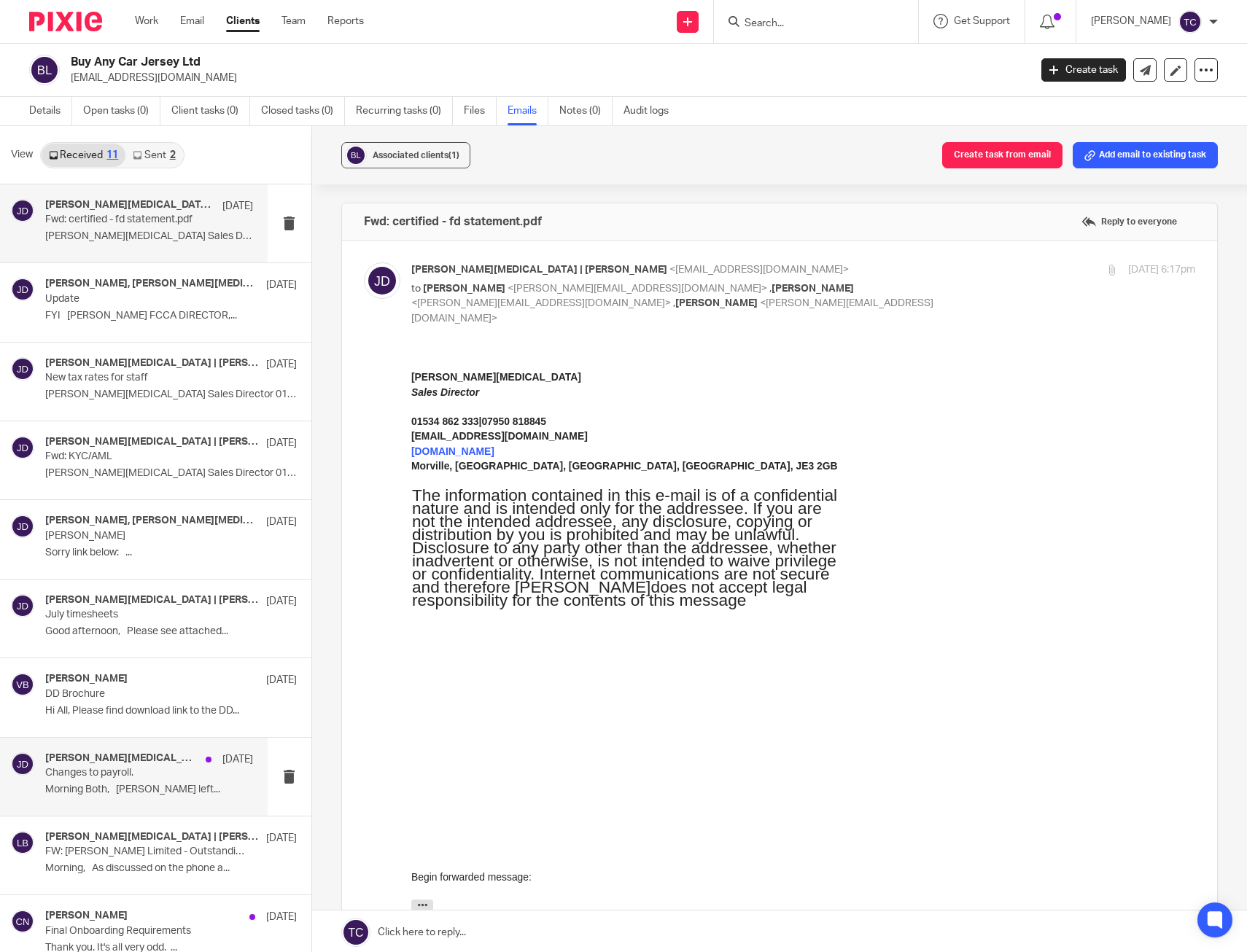
click at [99, 779] on p "Changes to payroll." at bounding box center [128, 773] width 166 height 12
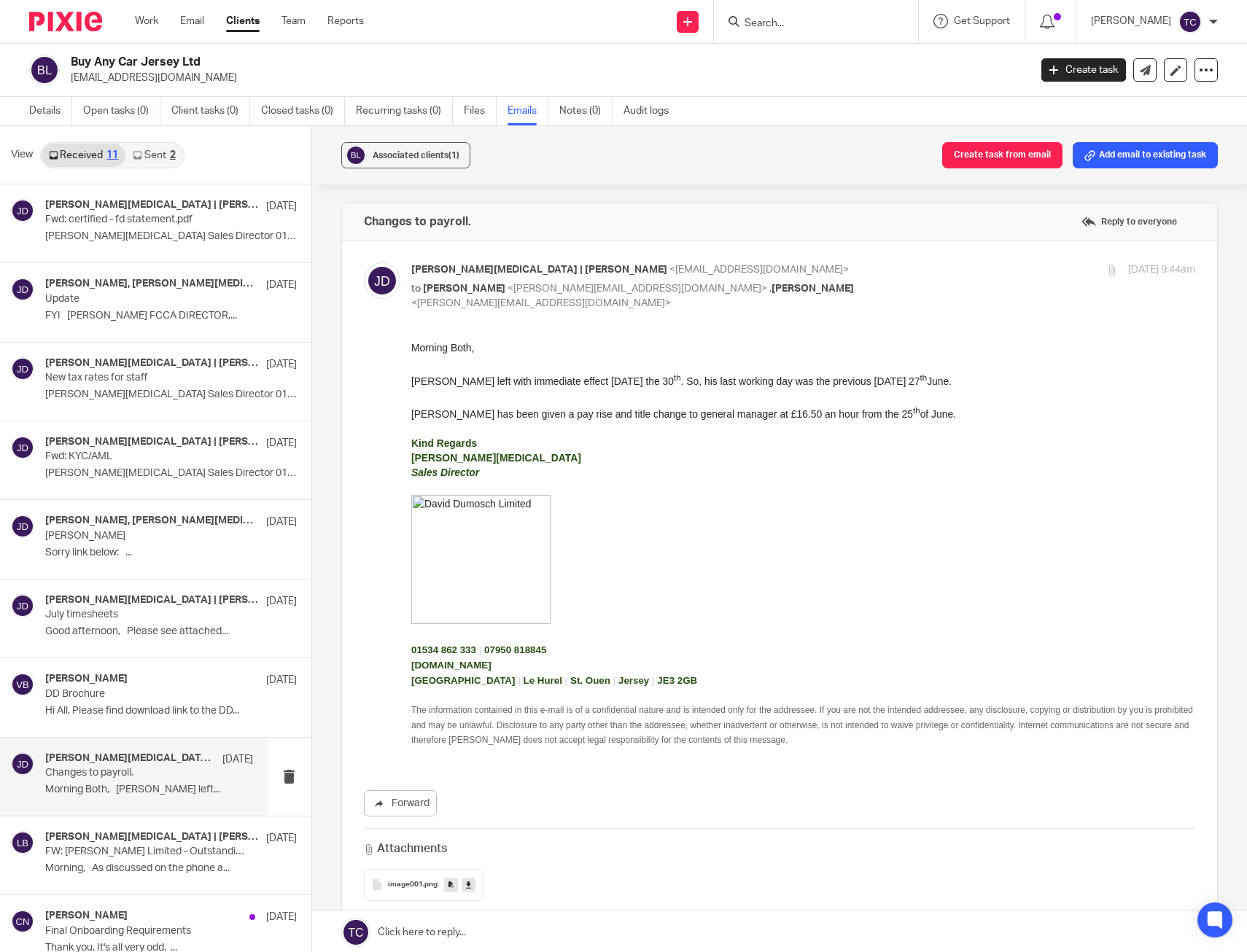
click at [138, 154] on icon at bounding box center [137, 155] width 9 height 9
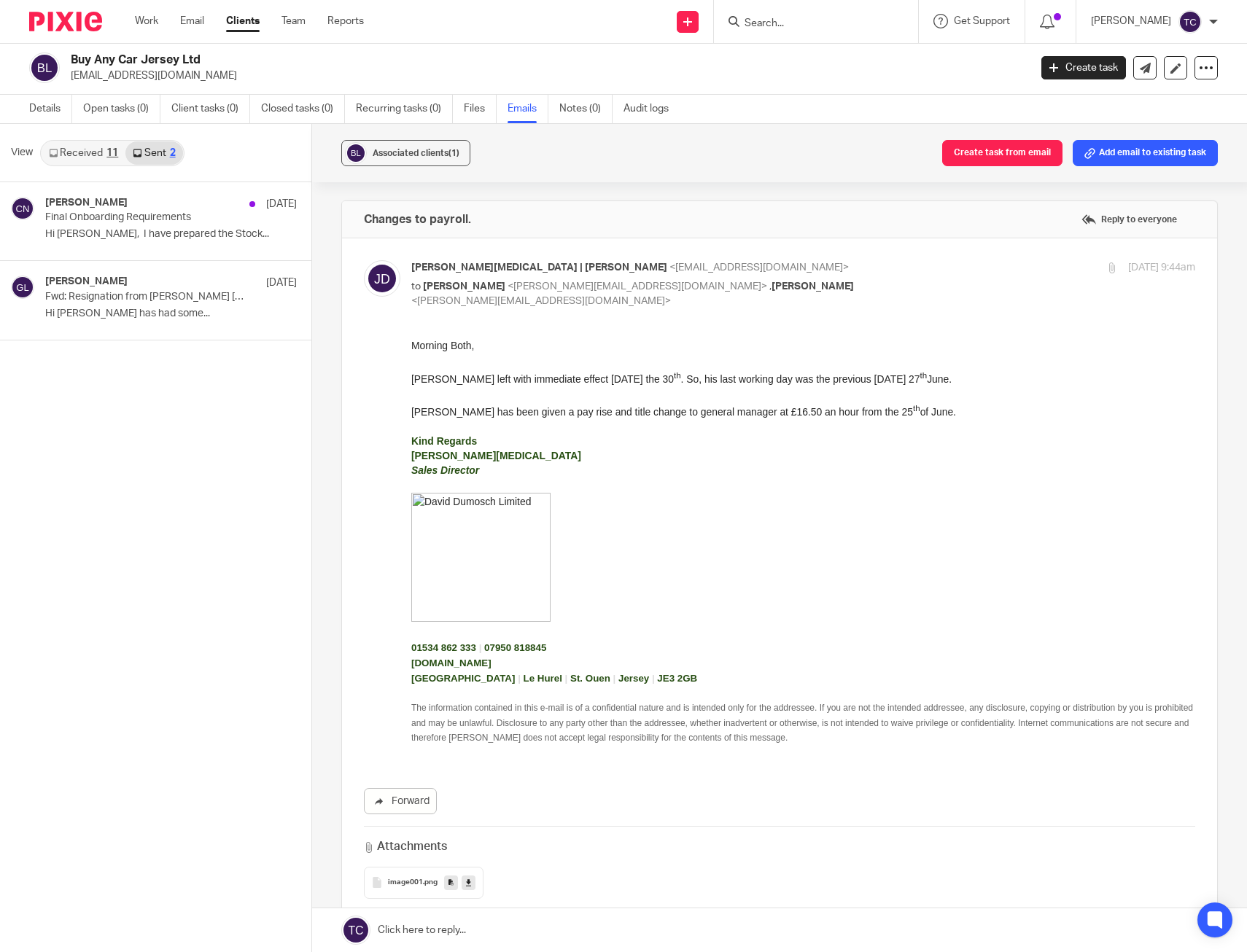
click at [76, 140] on div "Received 11 Sent 2" at bounding box center [112, 154] width 144 height 27
click at [94, 168] on div "View Received 11 Sent 2" at bounding box center [155, 153] width 311 height 58
click at [90, 159] on link "Received 11" at bounding box center [83, 153] width 84 height 23
